Goal: Task Accomplishment & Management: Complete application form

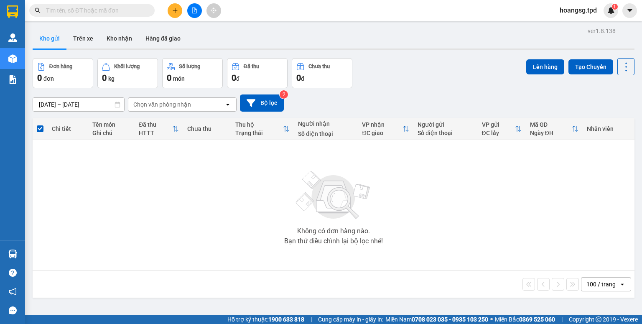
click at [147, 12] on span at bounding box center [148, 10] width 5 height 9
click at [124, 10] on input "text" at bounding box center [95, 10] width 99 height 9
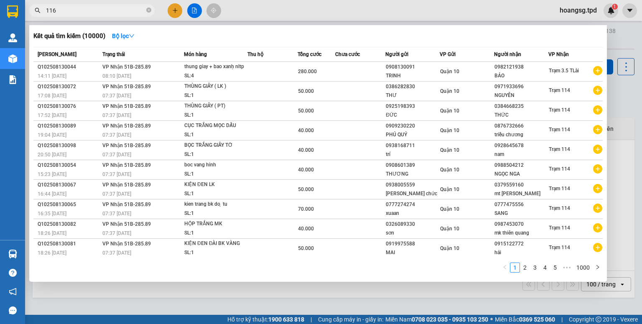
drag, startPoint x: 113, startPoint y: 6, endPoint x: 0, endPoint y: 8, distance: 113.2
click at [0, 8] on section "Kết quả tìm kiếm ( 10000 ) Bộ lọc Mã ĐH Trạng thái Món hàng Thu hộ Tổng cước Ch…" at bounding box center [321, 162] width 642 height 324
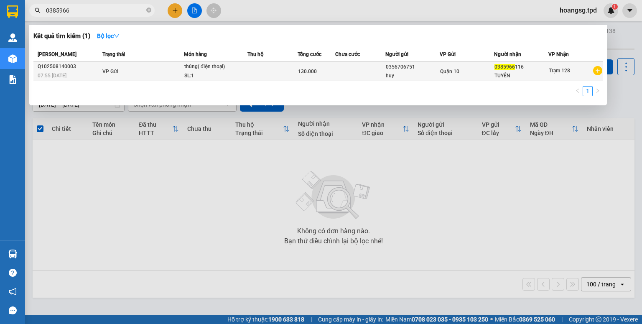
type input "0385966"
click at [442, 72] on span "Quận 10" at bounding box center [449, 72] width 19 height 6
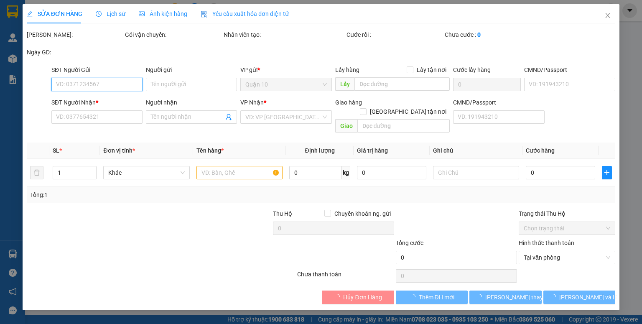
type input "0356706751"
type input "huy"
type input "052201015763"
type input "0385966116"
type input "TUYẾN"
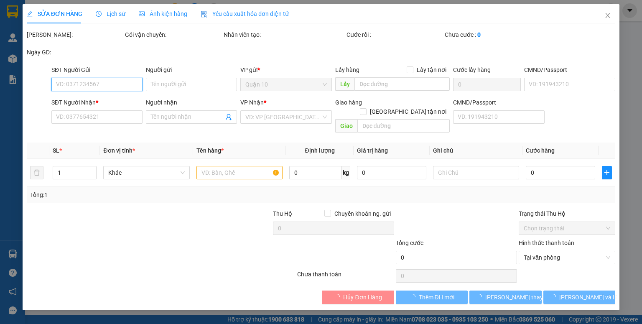
type input "130.000"
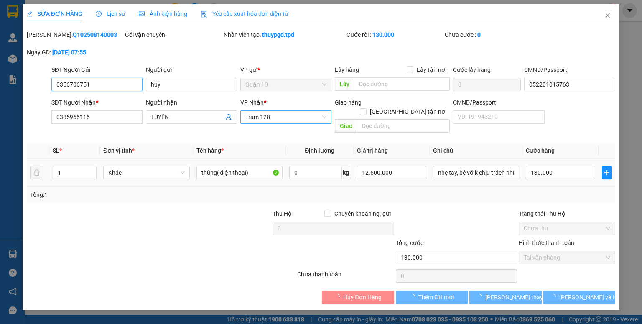
click at [306, 120] on span "Trạm 128" at bounding box center [285, 117] width 81 height 13
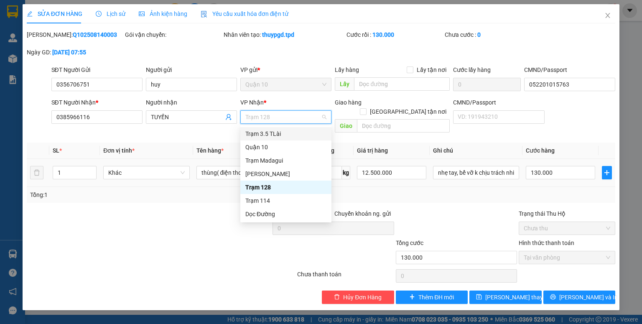
click at [302, 133] on div "Trạm 3.5 TLài" at bounding box center [285, 133] width 81 height 9
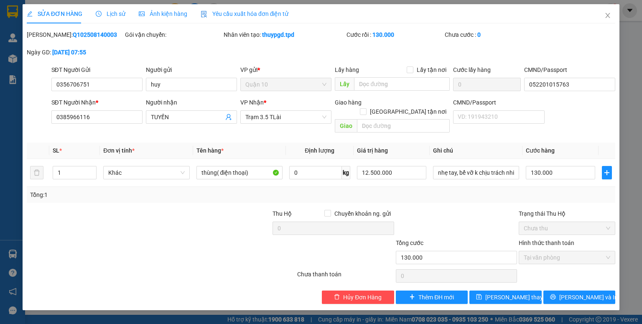
click at [562, 280] on div "Total Paid Fee 130.000 Total UnPaid Fee 0 Cash Collection Total Fee Mã ĐH: Q102…" at bounding box center [321, 167] width 588 height 274
click at [561, 290] on button "[PERSON_NAME] và In" at bounding box center [579, 296] width 72 height 13
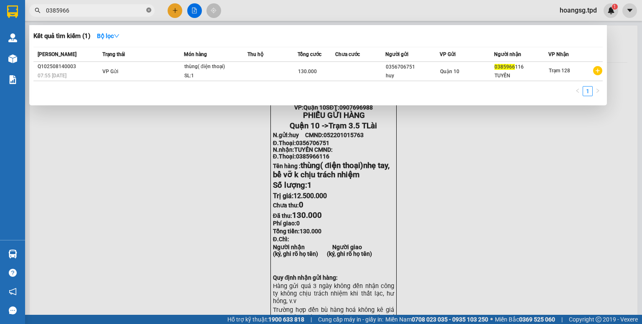
click at [146, 9] on icon "close-circle" at bounding box center [148, 10] width 5 height 5
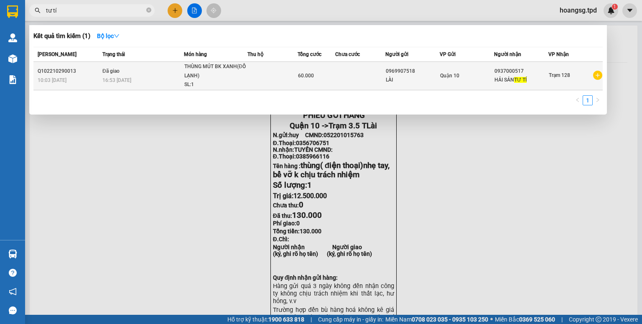
type input "tư tí"
click at [383, 89] on td at bounding box center [360, 76] width 50 height 28
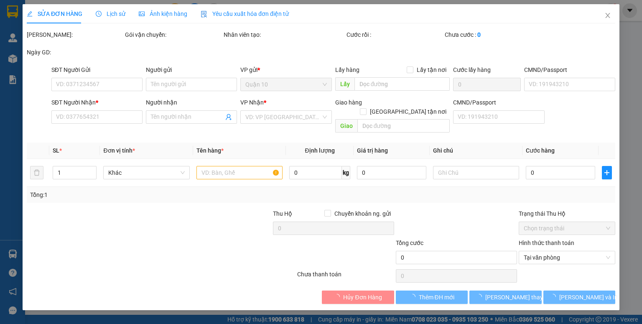
type input "0969907518"
type input "LÀI"
type input "0937000517"
type input "HẢI SẢN TƯ TÍ"
type input "60.000"
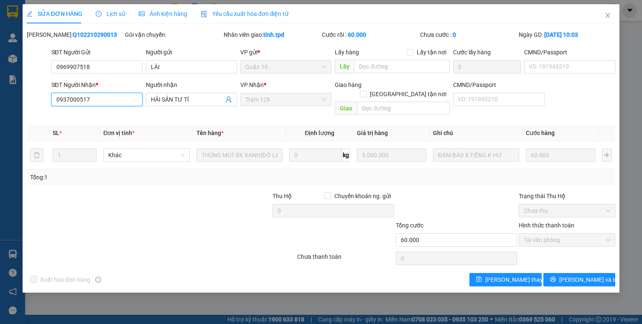
drag, startPoint x: 116, startPoint y: 105, endPoint x: 19, endPoint y: 103, distance: 96.5
click at [0, 102] on div "SỬA ĐƠN HÀNG Lịch sử Ảnh kiện hàng Yêu cầu xuất hóa đơn điện tử Total Paid Fee …" at bounding box center [321, 162] width 642 height 324
click at [605, 20] on span "Close" at bounding box center [607, 15] width 23 height 23
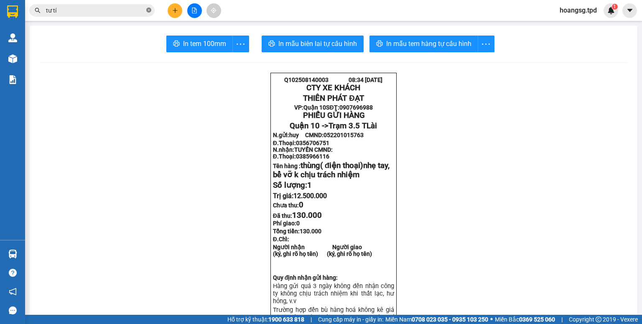
click at [150, 11] on icon "close-circle" at bounding box center [148, 10] width 5 height 5
drag, startPoint x: 63, startPoint y: 15, endPoint x: 67, endPoint y: 10, distance: 6.3
paste input "0937000517"
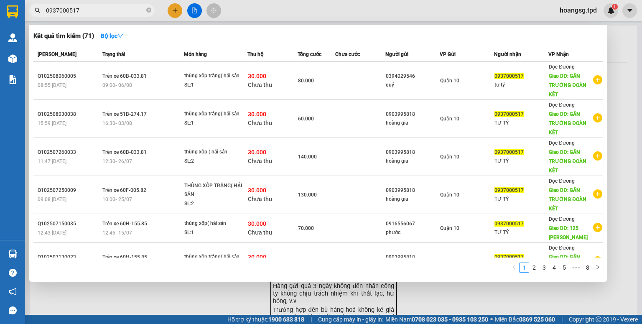
type input "0937000517"
click at [626, 62] on div at bounding box center [321, 162] width 642 height 324
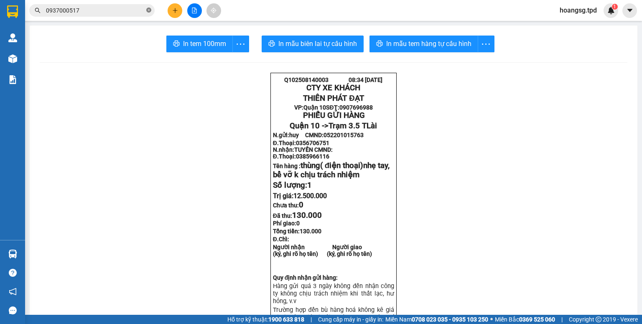
click at [148, 7] on span at bounding box center [148, 11] width 5 height 8
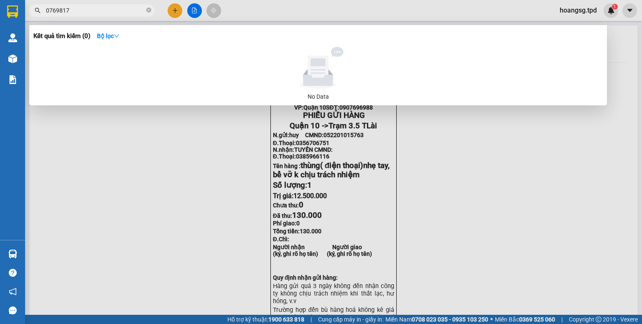
type input "0769817"
click at [151, 13] on span "0769817" at bounding box center [91, 10] width 125 height 13
click at [149, 10] on icon "close-circle" at bounding box center [148, 10] width 5 height 5
click at [94, 8] on input "0934444552" at bounding box center [95, 10] width 99 height 9
drag, startPoint x: 100, startPoint y: 12, endPoint x: 23, endPoint y: 17, distance: 77.0
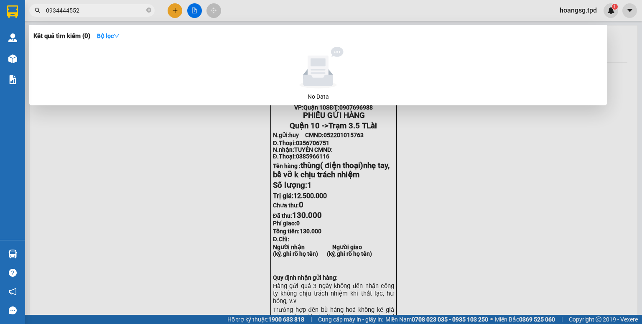
click at [23, 17] on section "Kết quả tìm kiếm ( 0 ) Bộ lọc No Data 0934444552 hoangsg.tpd 1 Quản Lý Quản lý …" at bounding box center [321, 162] width 642 height 324
click at [164, 149] on div at bounding box center [321, 162] width 642 height 324
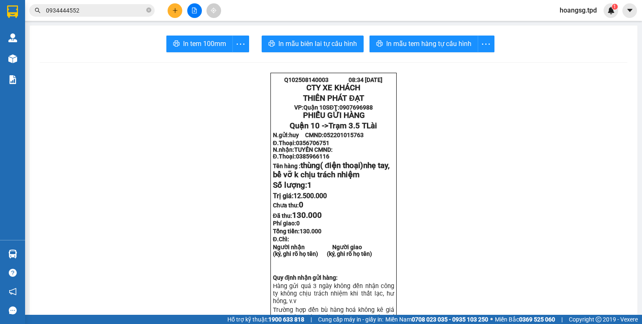
click at [86, 1] on div "Kết quả tìm kiếm ( 0 ) Bộ lọc No Data 0934444552 hoangsg.tpd 1" at bounding box center [321, 10] width 642 height 21
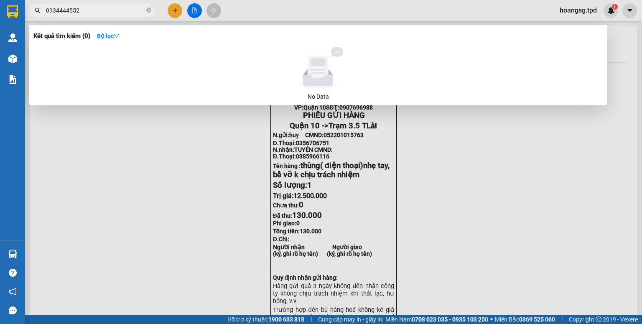
click at [91, 8] on input "0934444552" at bounding box center [95, 10] width 99 height 9
click at [117, 9] on input "0934444552" at bounding box center [95, 10] width 99 height 9
drag, startPoint x: 117, startPoint y: 9, endPoint x: 1, endPoint y: 11, distance: 116.1
click at [1, 11] on section "Kết quả tìm kiếm ( 0 ) Bộ lọc No Data 0934444552 hoangsg.tpd 1 Quản Lý Quản lý …" at bounding box center [321, 162] width 642 height 324
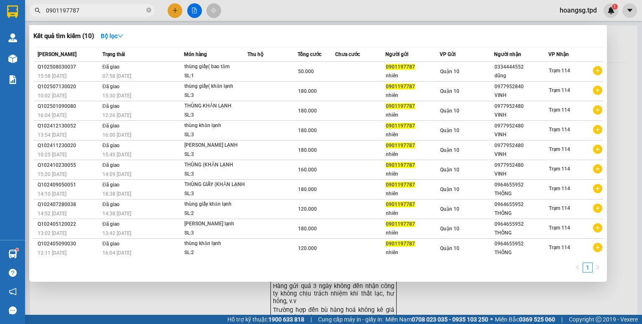
click at [155, 293] on div at bounding box center [321, 162] width 642 height 324
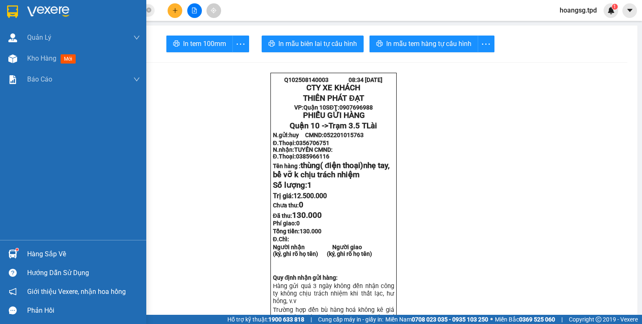
click at [32, 254] on div "Hàng sắp về" at bounding box center [83, 254] width 113 height 13
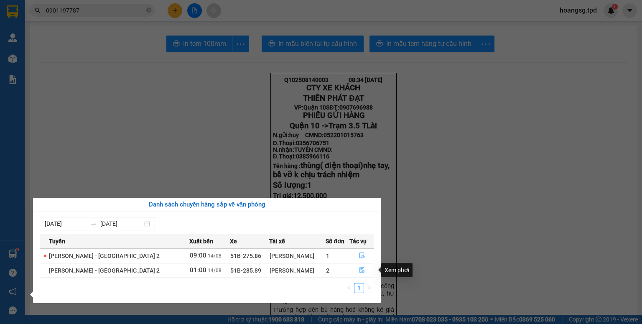
click at [361, 266] on button "button" at bounding box center [362, 270] width 24 height 13
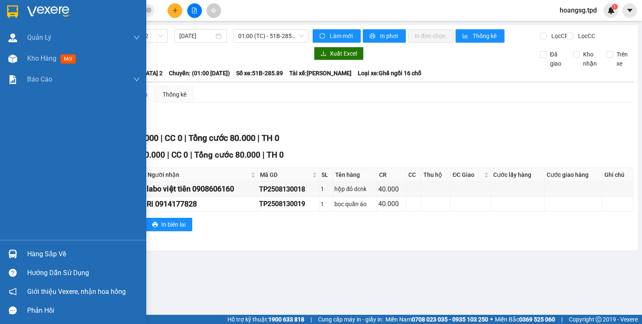
click at [23, 254] on div "Hàng sắp về" at bounding box center [73, 253] width 146 height 19
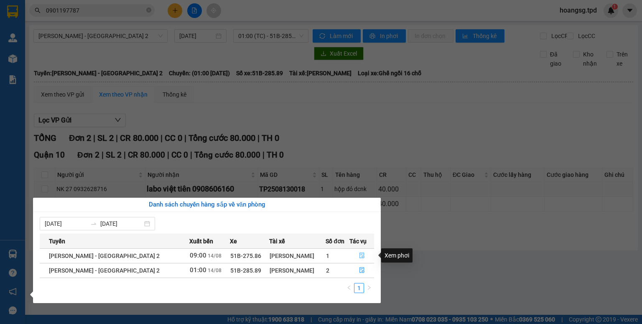
click at [360, 251] on button "button" at bounding box center [362, 255] width 24 height 13
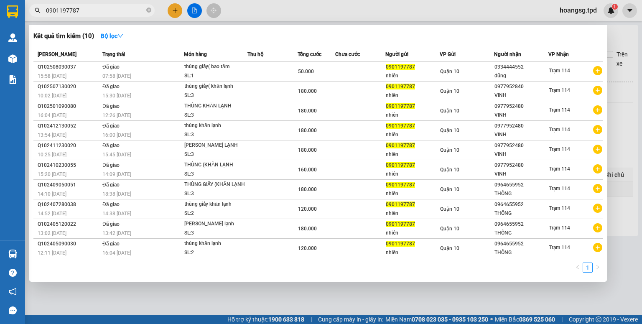
drag, startPoint x: 96, startPoint y: 14, endPoint x: 0, endPoint y: 12, distance: 95.7
click at [0, 12] on section "Kết quả tìm kiếm ( 10 ) Bộ lọc Mã ĐH Trạng thái Món hàng Thu hộ Tổng cước Chưa …" at bounding box center [321, 162] width 642 height 324
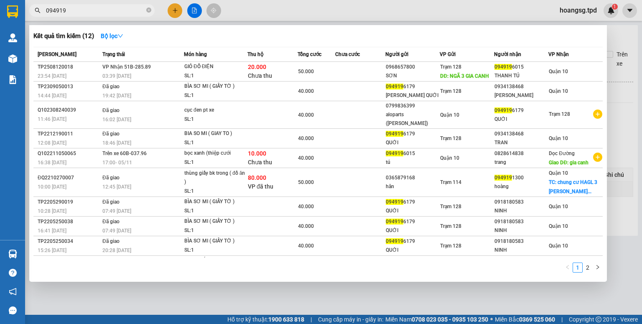
type input "094919"
click at [604, 35] on div "Kết quả tìm kiếm ( 12 ) Bộ lọc Mã ĐH Trạng thái Món hàng Thu hộ Tổng cước Chưa …" at bounding box center [317, 153] width 577 height 256
click at [617, 36] on div at bounding box center [321, 162] width 642 height 324
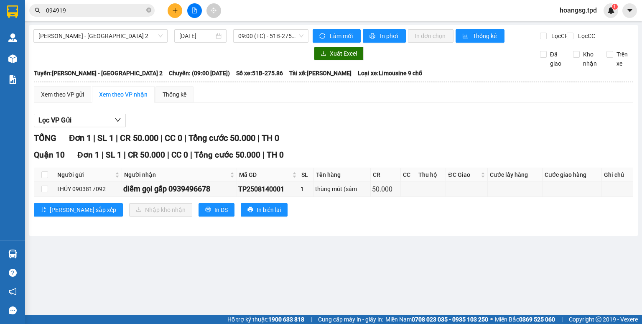
click at [172, 2] on div "Kết quả tìm kiếm ( 12 ) Bộ lọc Mã ĐH Trạng thái Món hàng Thu hộ Tổng cước Chưa …" at bounding box center [321, 10] width 642 height 21
click at [175, 15] on button at bounding box center [174, 10] width 15 height 15
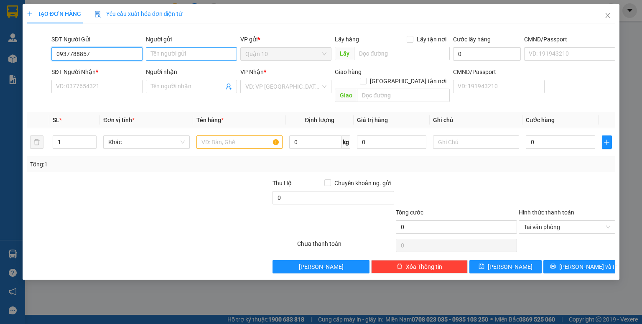
type input "0937788857"
click at [170, 52] on input "Người gửi" at bounding box center [191, 53] width 91 height 13
type input "[PERSON_NAME] shop"
click at [91, 94] on div "SĐT Người Nhận * VD: 0377654321" at bounding box center [96, 81] width 91 height 29
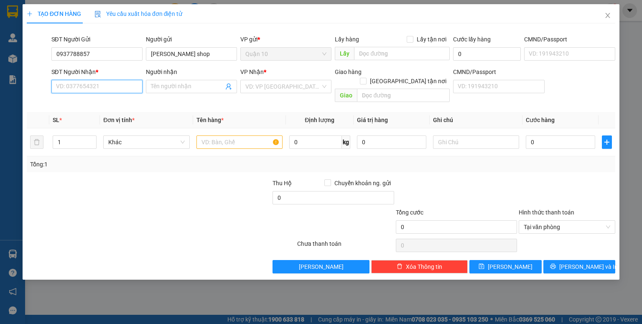
click at [102, 88] on input "SĐT Người Nhận *" at bounding box center [96, 86] width 91 height 13
type input "0989917102"
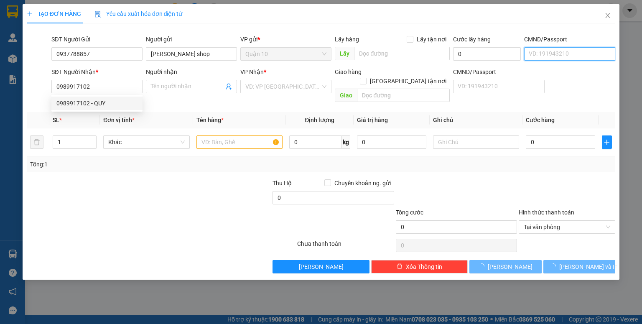
click at [544, 52] on input "CMND/Passport" at bounding box center [569, 53] width 91 height 13
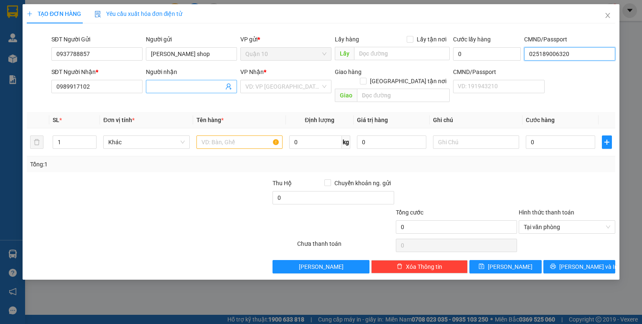
type input "025189006320"
click at [195, 85] on input "Người nhận" at bounding box center [187, 86] width 73 height 9
type input "[PERSON_NAME]"
click at [236, 135] on input "text" at bounding box center [239, 141] width 86 height 13
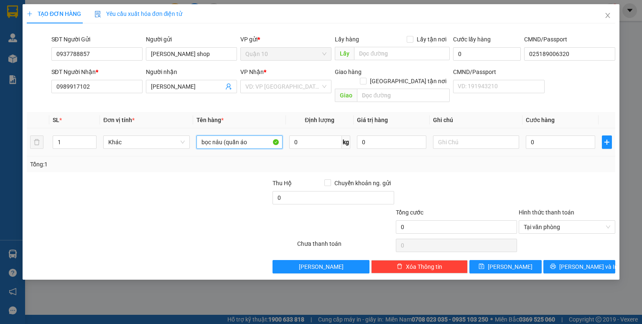
type input "bọc nâu (quần áo"
type input "4"
type input "40"
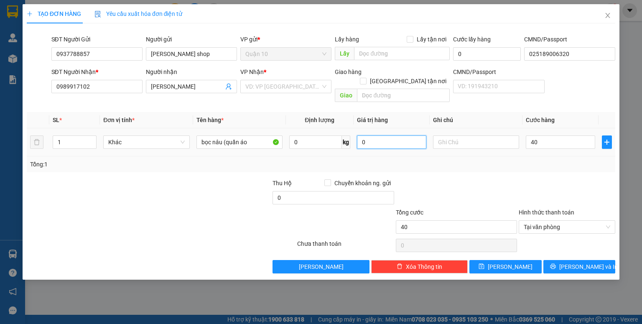
type input "40.000"
click at [395, 135] on input "0" at bounding box center [391, 141] width 69 height 13
type input "2.000.000"
drag, startPoint x: 512, startPoint y: 188, endPoint x: 596, endPoint y: 233, distance: 94.9
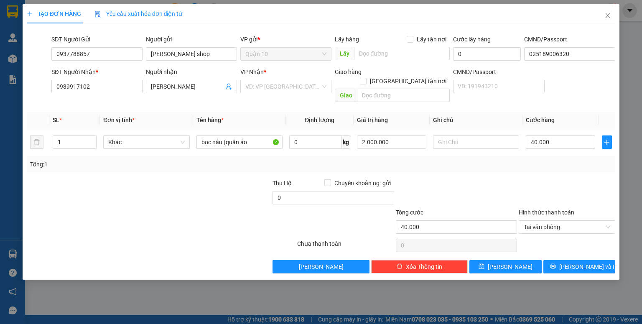
click at [513, 188] on div at bounding box center [456, 192] width 123 height 29
click at [591, 262] on span "[PERSON_NAME] và In" at bounding box center [588, 266] width 58 height 9
click at [261, 80] on input "search" at bounding box center [282, 86] width 75 height 13
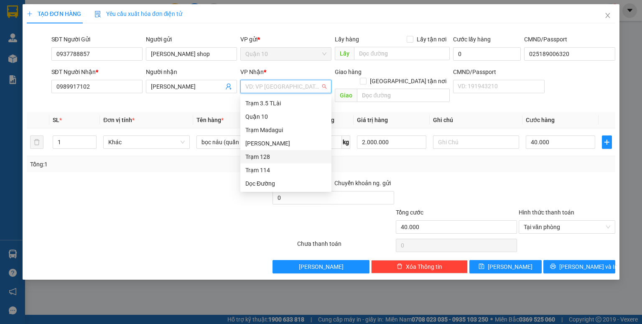
click at [273, 155] on div "Trạm 128" at bounding box center [285, 156] width 81 height 9
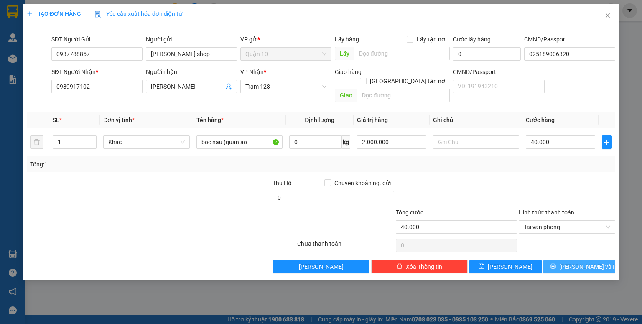
click at [601, 260] on button "[PERSON_NAME] và In" at bounding box center [579, 266] width 72 height 13
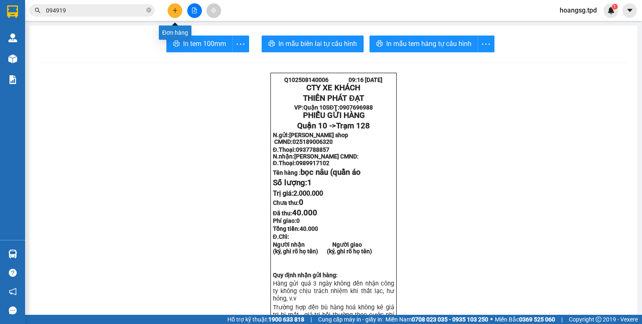
click at [176, 8] on icon "plus" at bounding box center [175, 11] width 6 height 6
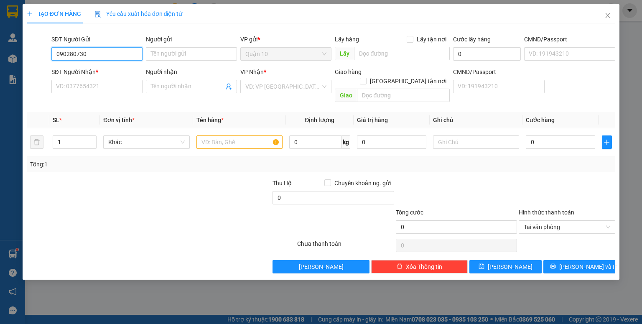
type input "0902807309"
click at [113, 68] on div "0902807309 - HẰNG" at bounding box center [96, 70] width 81 height 9
type input "HẰNG"
type input "079200019040- tuấn"
type input "0362242291"
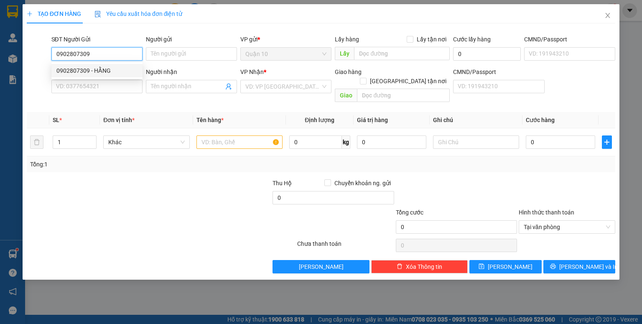
type input "NGHIA"
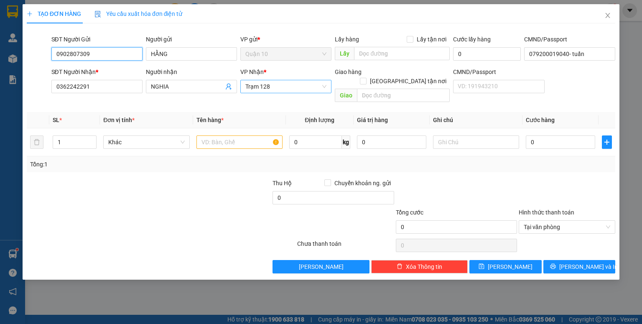
click at [280, 84] on span "Trạm 128" at bounding box center [285, 86] width 81 height 13
type input "0902807309"
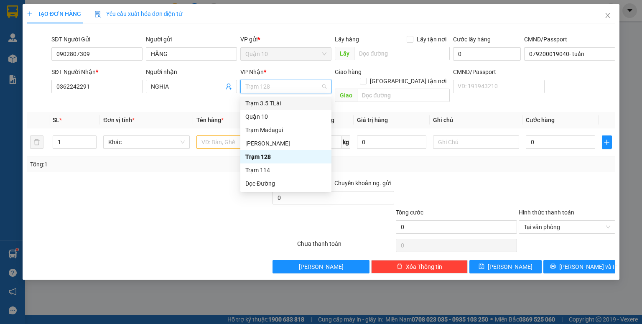
click at [269, 100] on div "Trạm 3.5 TLài" at bounding box center [285, 103] width 81 height 9
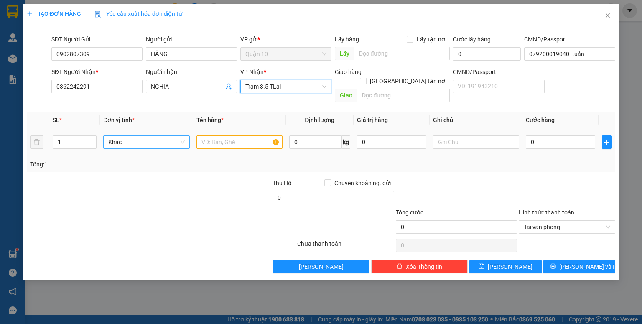
click at [149, 136] on span "Khác" at bounding box center [146, 142] width 76 height 13
click at [197, 195] on div at bounding box center [210, 192] width 123 height 29
click at [242, 135] on input "text" at bounding box center [239, 141] width 86 height 13
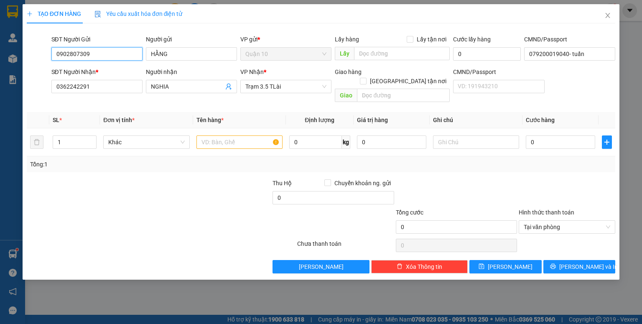
drag, startPoint x: 105, startPoint y: 55, endPoint x: 0, endPoint y: 89, distance: 110.3
click at [0, 89] on div "TẠO ĐƠN HÀNG Yêu cầu xuất hóa đơn điện tử Transit Pickup Surcharge Ids Transit …" at bounding box center [321, 162] width 642 height 324
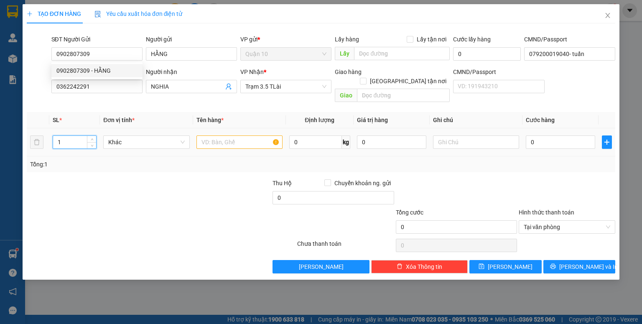
drag, startPoint x: 68, startPoint y: 134, endPoint x: 0, endPoint y: 166, distance: 75.3
click at [0, 166] on div "TẠO ĐƠN HÀNG Yêu cầu xuất hóa đơn điện tử Transit Pickup Surcharge Ids Transit …" at bounding box center [321, 162] width 642 height 324
type input "4"
drag, startPoint x: 251, startPoint y: 128, endPoint x: 251, endPoint y: 135, distance: 6.7
click at [251, 134] on div at bounding box center [239, 142] width 86 height 17
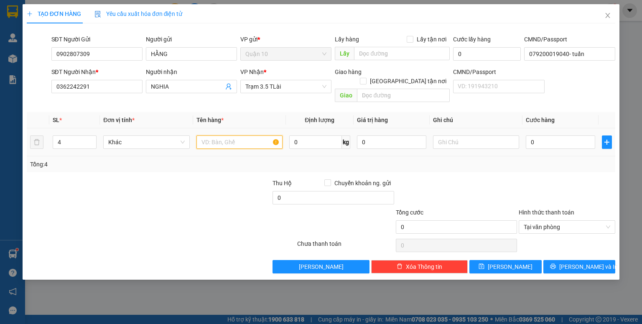
click at [251, 135] on input "text" at bounding box center [239, 141] width 86 height 13
click at [211, 135] on input "kiện nhựa trắng + 1 thùng giấy" at bounding box center [239, 141] width 86 height 13
type input "3 kiện nhựa trắng + 1 thùng giấy"
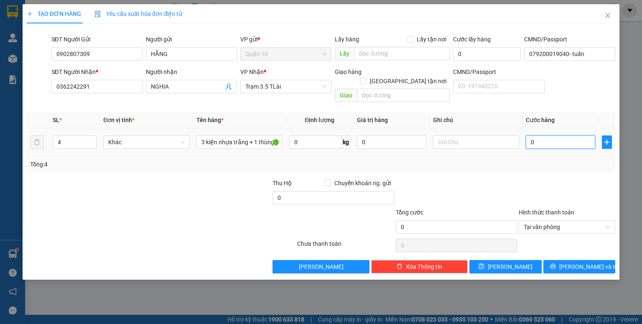
click at [559, 135] on input "0" at bounding box center [559, 141] width 69 height 13
type input "2"
type input "28"
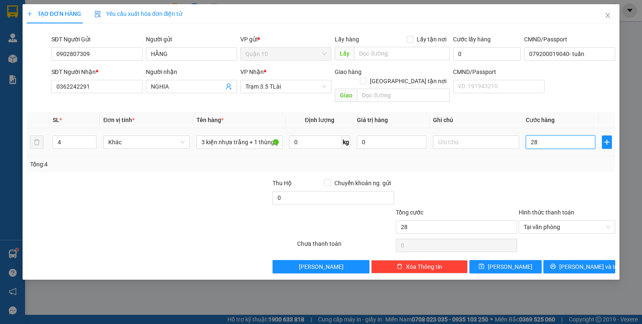
type input "280"
type input "280.000"
click at [514, 184] on div at bounding box center [456, 192] width 123 height 29
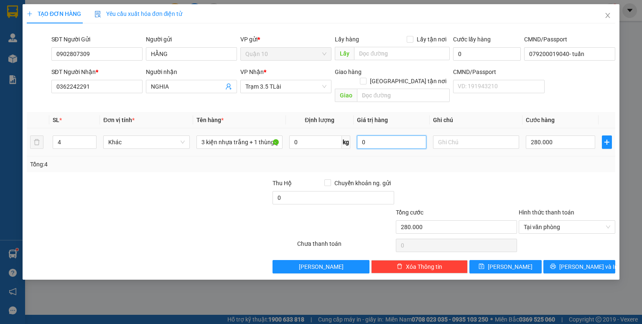
click at [394, 135] on input "0" at bounding box center [391, 141] width 69 height 13
type input "6.860.000"
click at [437, 178] on div at bounding box center [456, 192] width 123 height 29
click at [596, 270] on div "TẠO ĐƠN HÀNG Yêu cầu xuất hóa đơn điện tử Transit Pickup Surcharge Ids Transit …" at bounding box center [321, 162] width 642 height 324
click at [594, 264] on div "TẠO ĐƠN HÀNG Yêu cầu xuất hóa đơn điện tử Transit Pickup Surcharge Ids Transit …" at bounding box center [321, 141] width 596 height 275
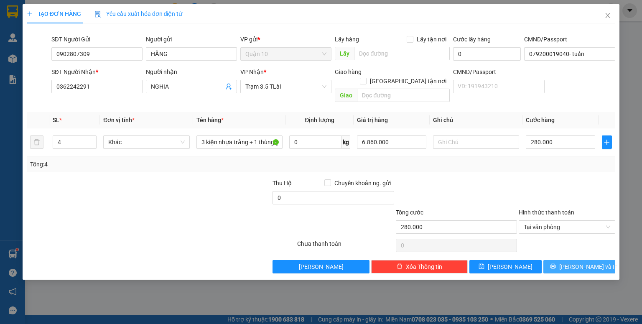
click at [590, 261] on button "[PERSON_NAME] và In" at bounding box center [579, 266] width 72 height 13
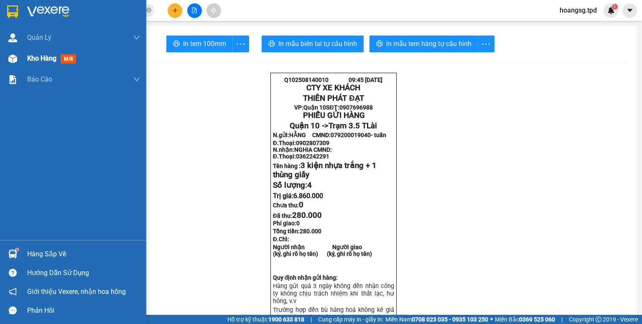
click at [40, 60] on span "Kho hàng" at bounding box center [41, 58] width 29 height 8
